Goal: Task Accomplishment & Management: Manage account settings

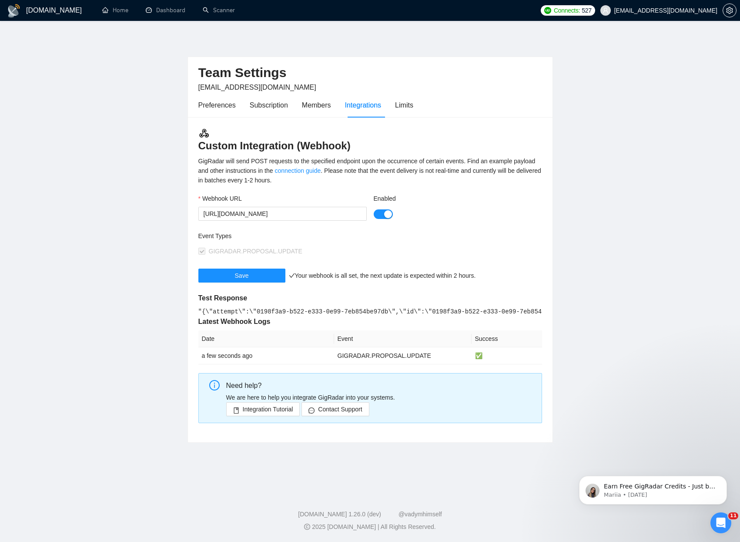
click at [378, 210] on button "Enabled" at bounding box center [383, 214] width 19 height 10
click at [320, 211] on input "[URL][DOMAIN_NAME]" at bounding box center [282, 214] width 168 height 14
click at [481, 218] on div at bounding box center [458, 214] width 168 height 10
click at [482, 221] on div "Enabled" at bounding box center [457, 212] width 175 height 37
click at [265, 271] on button "Save" at bounding box center [241, 275] width 87 height 14
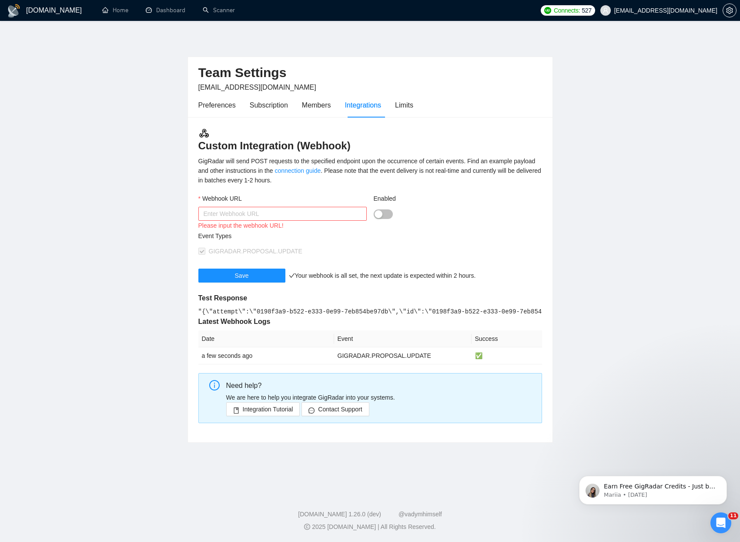
click at [155, 272] on main "Team Settings [EMAIL_ADDRESS][DOMAIN_NAME] Preferences Subscription Members Int…" at bounding box center [370, 255] width 712 height 440
click at [231, 272] on button "Save" at bounding box center [241, 275] width 87 height 14
click at [144, 266] on main "Team Settings [EMAIL_ADDRESS][DOMAIN_NAME] Preferences Subscription Members Int…" at bounding box center [370, 255] width 712 height 440
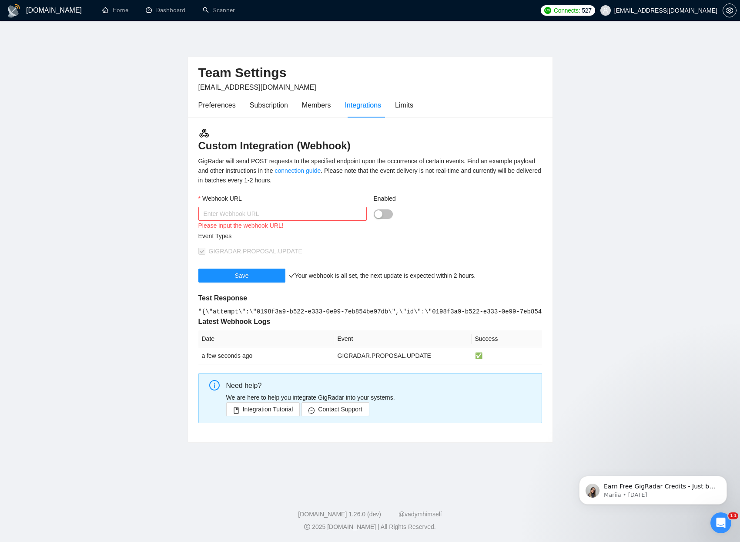
click at [144, 266] on main "Team Settings [EMAIL_ADDRESS][DOMAIN_NAME] Preferences Subscription Members Int…" at bounding box center [370, 255] width 712 height 440
click at [101, 246] on main "Team Settings [EMAIL_ADDRESS][DOMAIN_NAME] Preferences Subscription Members Int…" at bounding box center [370, 255] width 712 height 440
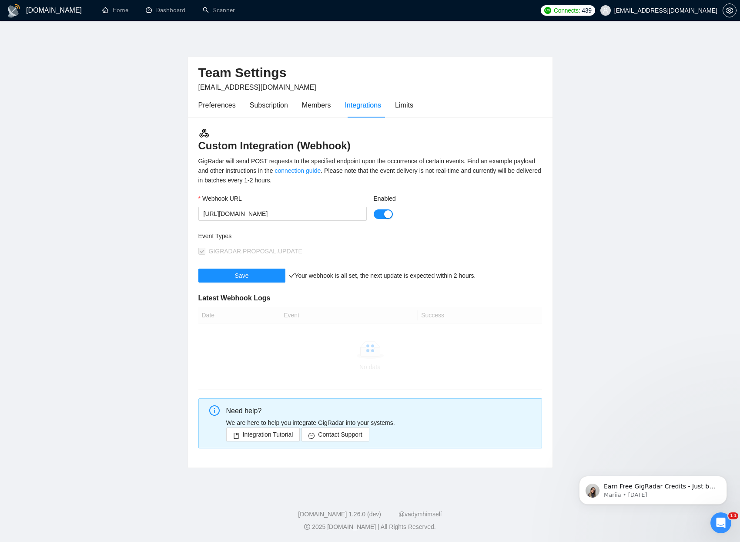
click at [389, 215] on div "button" at bounding box center [388, 214] width 8 height 8
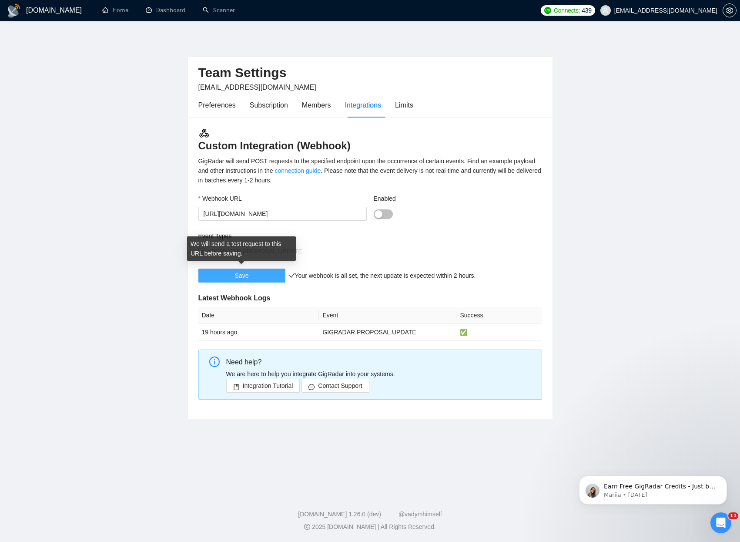
click at [248, 272] on button "Save" at bounding box center [241, 275] width 87 height 14
click at [384, 212] on button "Enabled" at bounding box center [383, 214] width 19 height 10
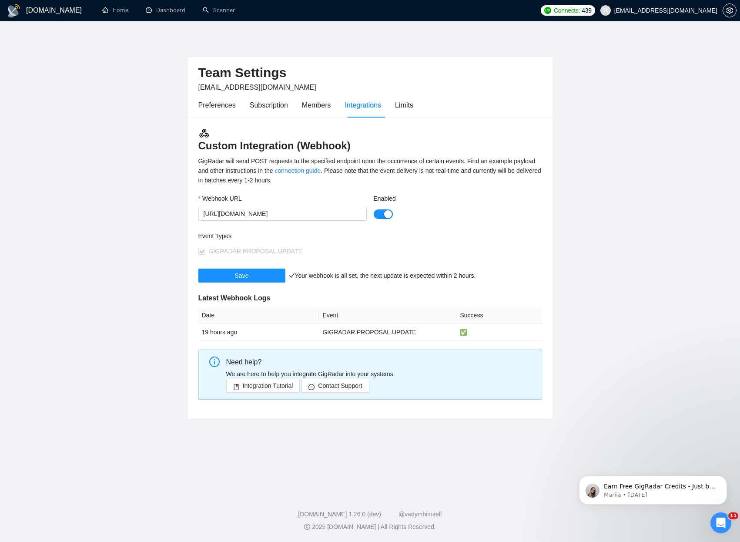
click at [130, 284] on main "Team Settings hello@devinthebox.com Preferences Subscription Members Integratio…" at bounding box center [370, 255] width 712 height 440
click at [243, 277] on span "Save" at bounding box center [242, 276] width 14 height 10
